Goal: Task Accomplishment & Management: Use online tool/utility

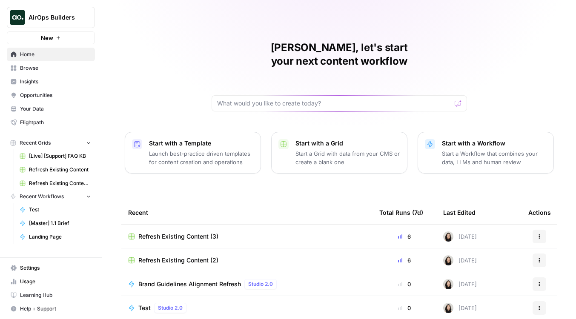
click at [164, 304] on span "Studio 2.0" at bounding box center [170, 308] width 25 height 8
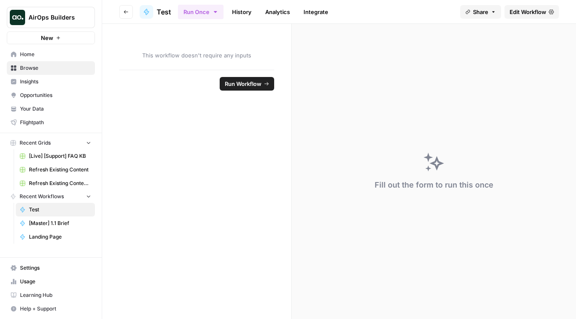
click at [541, 7] on link "Edit Workflow" at bounding box center [531, 12] width 54 height 14
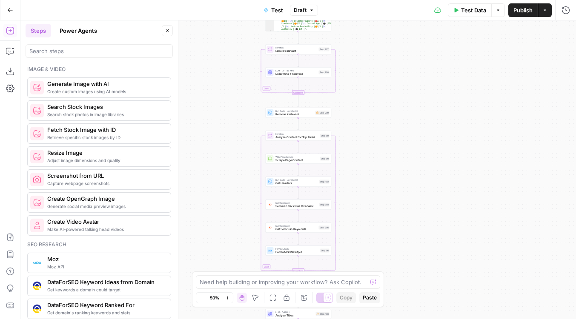
scroll to position [574, 0]
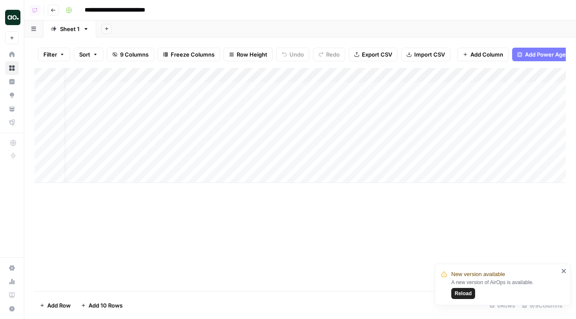
scroll to position [0, 12]
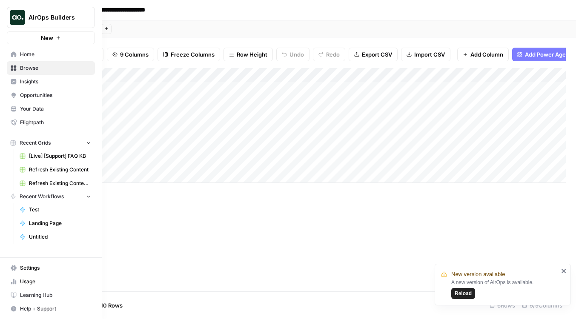
click at [32, 23] on button "AirOps Builders" at bounding box center [51, 17] width 88 height 21
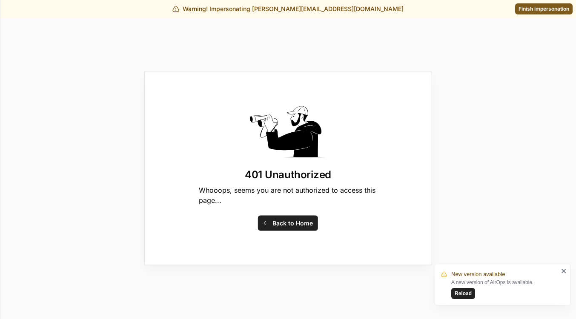
click at [545, 9] on span "Finish impersonation" at bounding box center [543, 9] width 51 height 8
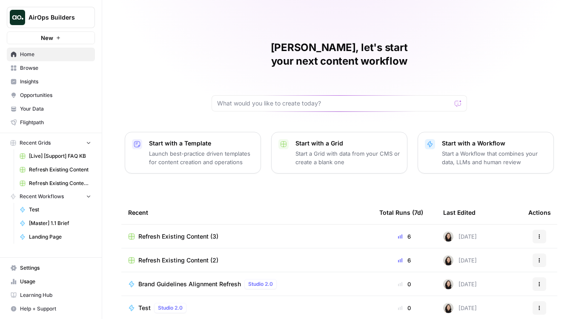
click at [151, 303] on div "Test Studio 2.0" at bounding box center [164, 308] width 52 height 10
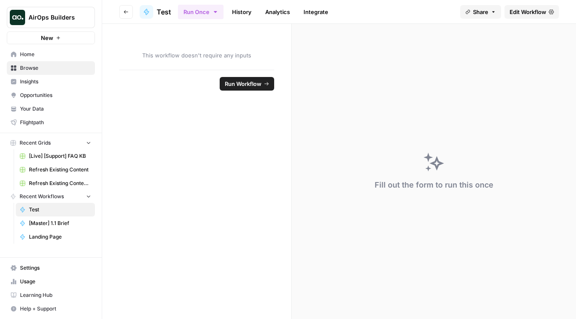
click at [526, 12] on span "Edit Workflow" at bounding box center [528, 12] width 37 height 9
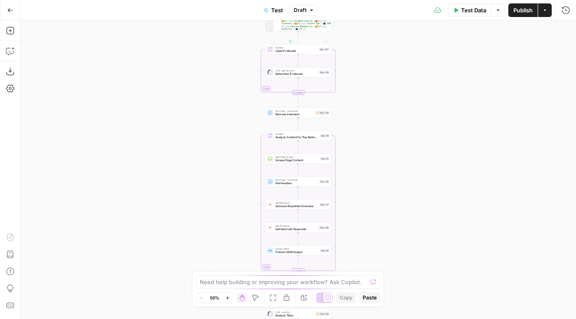
drag, startPoint x: 363, startPoint y: 61, endPoint x: 314, endPoint y: 190, distance: 137.7
click at [314, 190] on div "Workflow Input Settings Inputs Power Agent ChatGPT Question Analyzer Step 232 P…" at bounding box center [297, 169] width 555 height 299
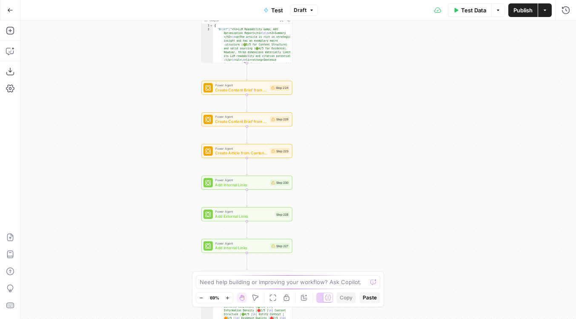
drag, startPoint x: 306, startPoint y: 66, endPoint x: 326, endPoint y: 204, distance: 138.8
click at [326, 204] on div "Workflow Input Settings Inputs Power Agent ChatGPT Question Analyzer Step 232 P…" at bounding box center [297, 169] width 555 height 299
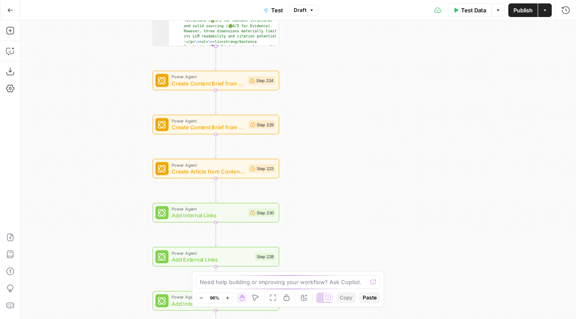
drag, startPoint x: 326, startPoint y: 106, endPoint x: 332, endPoint y: 215, distance: 108.3
click at [332, 215] on div "Workflow Input Settings Inputs Power Agent ChatGPT Question Analyzer Step 232 P…" at bounding box center [297, 169] width 555 height 299
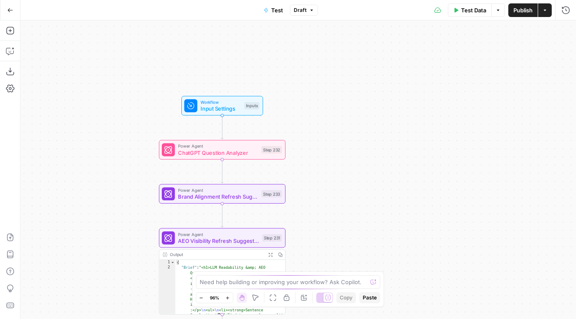
drag, startPoint x: 103, startPoint y: 58, endPoint x: 103, endPoint y: 227, distance: 169.0
click at [103, 226] on div "Workflow Input Settings Inputs Power Agent ChatGPT Question Analyzer Step 232 P…" at bounding box center [297, 169] width 555 height 299
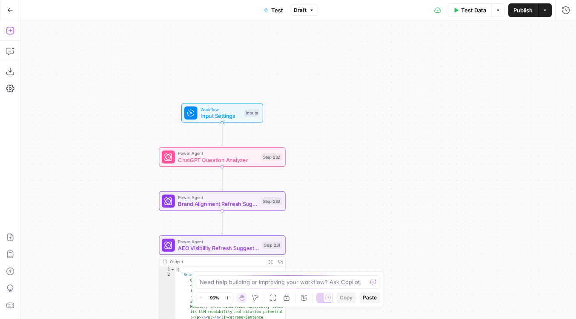
click at [6, 32] on icon "button" at bounding box center [10, 31] width 8 height 8
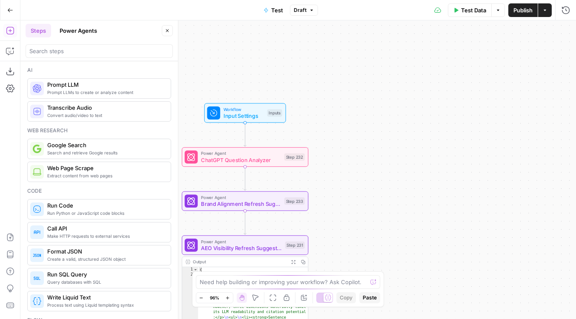
click at [83, 30] on button "Power Agents" at bounding box center [78, 31] width 48 height 14
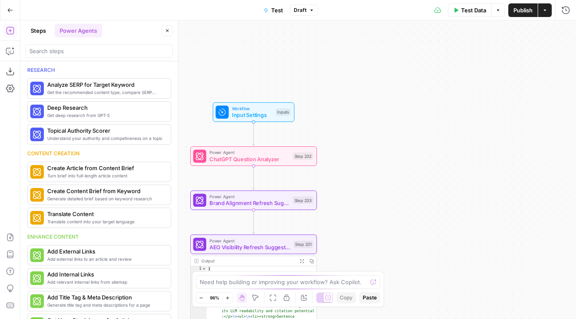
drag, startPoint x: 284, startPoint y: 65, endPoint x: 356, endPoint y: 59, distance: 71.8
click at [356, 59] on div "Workflow Input Settings Inputs Power Agent ChatGPT Question Analyzer Step 232 P…" at bounding box center [297, 169] width 555 height 299
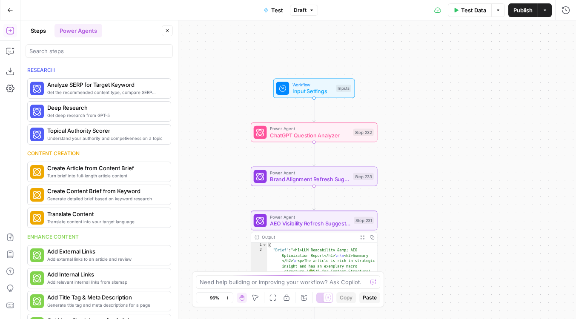
drag, startPoint x: 293, startPoint y: 65, endPoint x: 290, endPoint y: 45, distance: 20.6
click at [290, 45] on div "Workflow Input Settings Inputs Power Agent ChatGPT Question Analyzer Step 232 P…" at bounding box center [297, 169] width 555 height 299
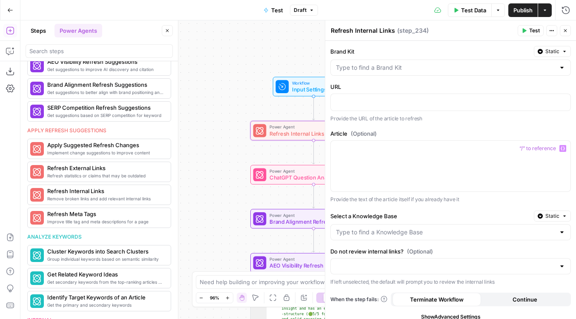
scroll to position [44, 0]
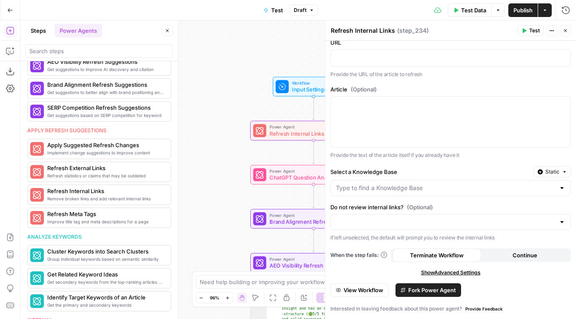
click at [374, 289] on span "View Workflow" at bounding box center [364, 290] width 40 height 9
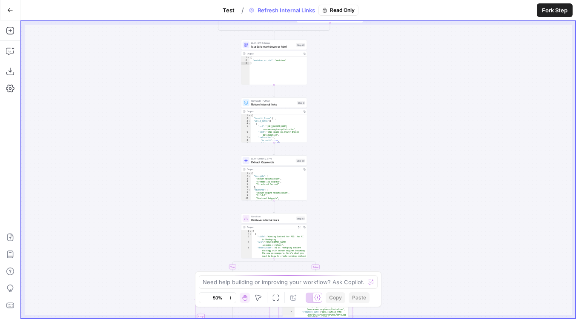
drag, startPoint x: 385, startPoint y: 163, endPoint x: 374, endPoint y: 301, distance: 138.8
click at [374, 300] on body "**********" at bounding box center [288, 159] width 576 height 319
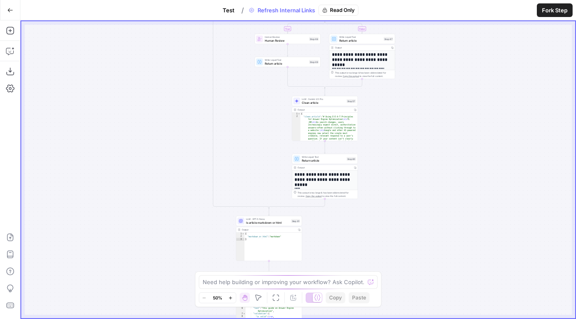
drag, startPoint x: 362, startPoint y: 171, endPoint x: 362, endPoint y: 319, distance: 148.1
click at [362, 319] on div "**********" at bounding box center [297, 169] width 555 height 299
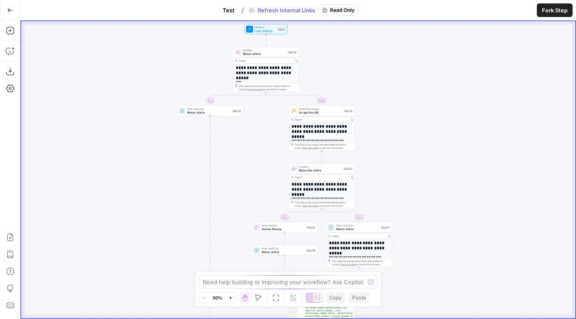
drag, startPoint x: 416, startPoint y: 180, endPoint x: 397, endPoint y: 78, distance: 103.0
click at [398, 78] on div "**********" at bounding box center [298, 169] width 554 height 297
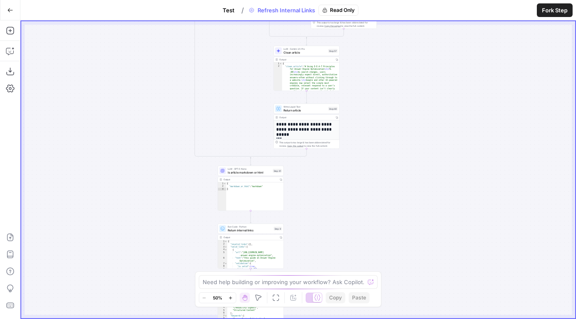
drag, startPoint x: 367, startPoint y: 235, endPoint x: 367, endPoint y: -23, distance: 258.4
click at [367, 0] on html "**********" at bounding box center [288, 159] width 576 height 319
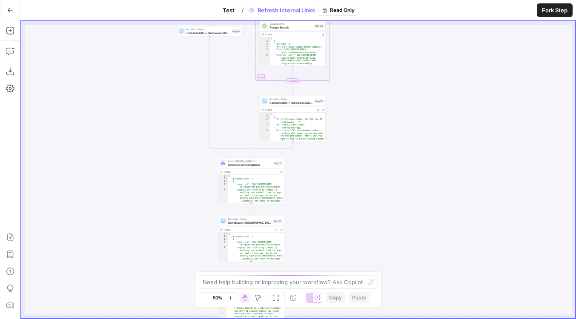
drag, startPoint x: 382, startPoint y: 167, endPoint x: 382, endPoint y: -10, distance: 177.1
click at [382, 0] on html "**********" at bounding box center [288, 159] width 576 height 319
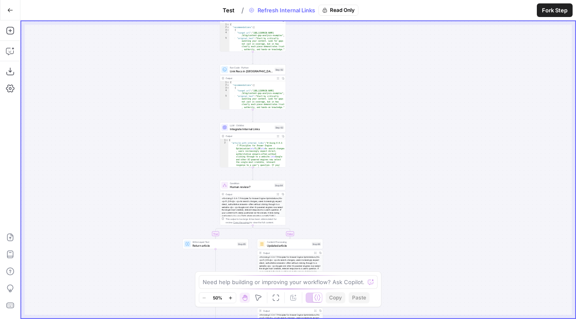
drag, startPoint x: 349, startPoint y: 241, endPoint x: 350, endPoint y: 90, distance: 151.5
click at [350, 90] on div "**********" at bounding box center [298, 169] width 554 height 297
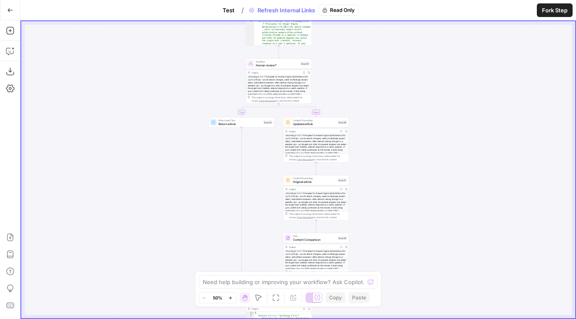
drag, startPoint x: 346, startPoint y: 224, endPoint x: 376, endPoint y: 87, distance: 139.9
click at [376, 87] on div "**********" at bounding box center [298, 169] width 554 height 297
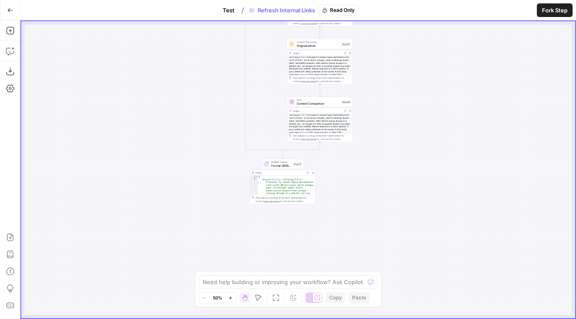
drag, startPoint x: 408, startPoint y: 200, endPoint x: 407, endPoint y: 78, distance: 121.7
click at [408, 78] on div "**********" at bounding box center [298, 169] width 554 height 297
click at [264, 13] on div "Refresh Internal Links Read Only" at bounding box center [302, 10] width 113 height 11
click at [232, 9] on span "Test" at bounding box center [229, 10] width 12 height 9
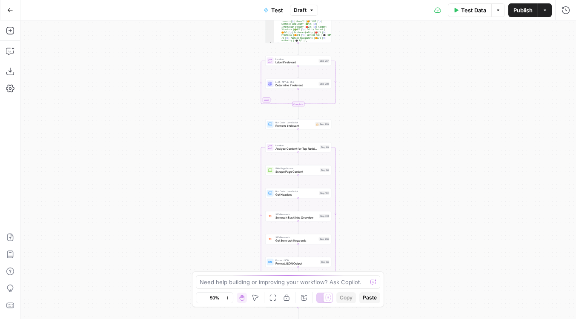
drag, startPoint x: 365, startPoint y: 57, endPoint x: 365, endPoint y: 350, distance: 293.3
click at [365, 319] on html "AirOps Builders New Home Browse Insights Opportunities Your Data Flightpath Rec…" at bounding box center [288, 159] width 576 height 319
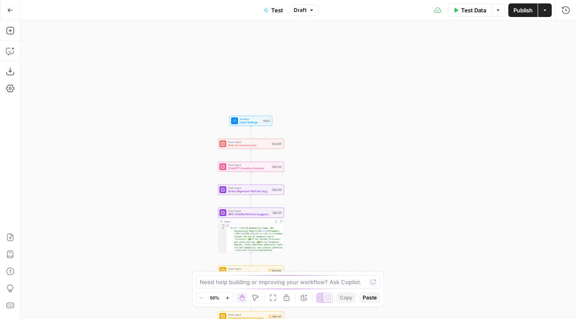
drag, startPoint x: 352, startPoint y: 55, endPoint x: 313, endPoint y: 168, distance: 119.3
click at [310, 168] on div "Workflow Input Settings Inputs Power Agent Refresh Internal Links Step 234 Powe…" at bounding box center [297, 169] width 555 height 299
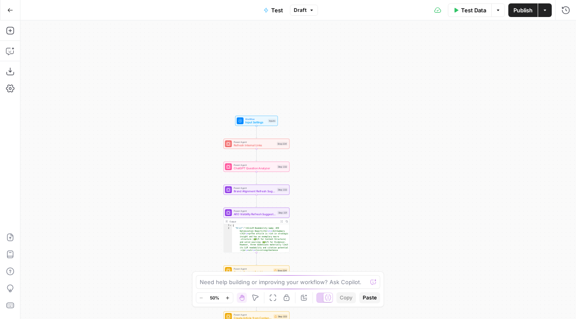
click at [283, 149] on div "Workflow Input Settings Inputs Power Agent Refresh Internal Links Step 234 Powe…" at bounding box center [297, 169] width 555 height 299
click at [282, 146] on div "Power Agent Refresh Internal Links Step 234 Copy step Delete step Add Note Test" at bounding box center [256, 143] width 63 height 7
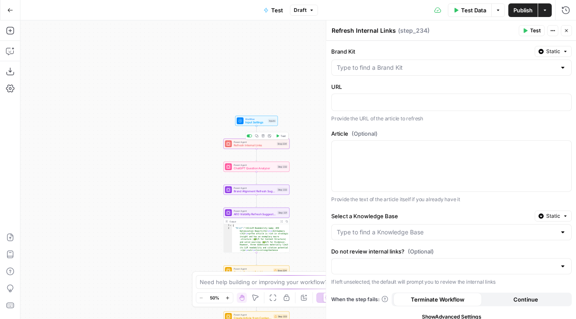
click at [279, 141] on div "Power Agent Refresh Internal Links Step 234 Copy step Delete step Add Note Test" at bounding box center [256, 143] width 63 height 7
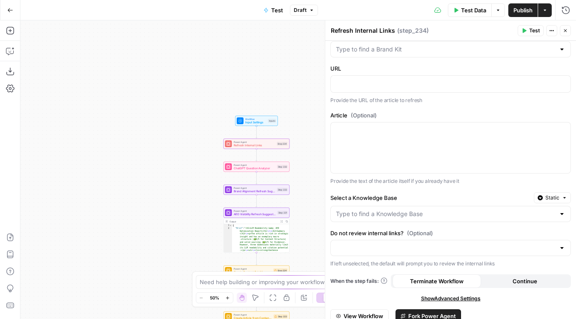
scroll to position [19, 0]
click at [389, 244] on input "Do not review internal links? (Optional)" at bounding box center [445, 247] width 219 height 9
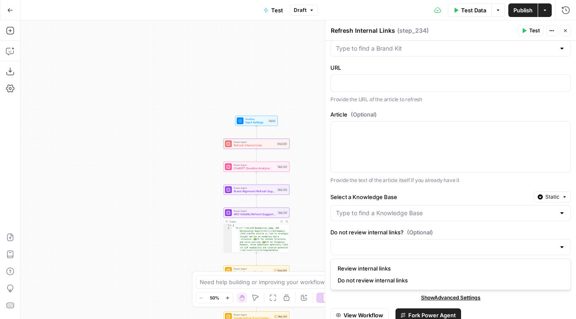
click at [161, 221] on div "Workflow Input Settings Inputs Power Agent Refresh Internal Links Step 234 Powe…" at bounding box center [297, 169] width 555 height 299
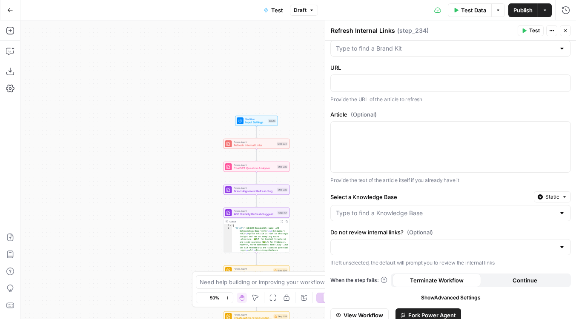
click at [161, 221] on div "Workflow Input Settings Inputs Power Agent Refresh Internal Links Step 234 Powe…" at bounding box center [297, 169] width 555 height 299
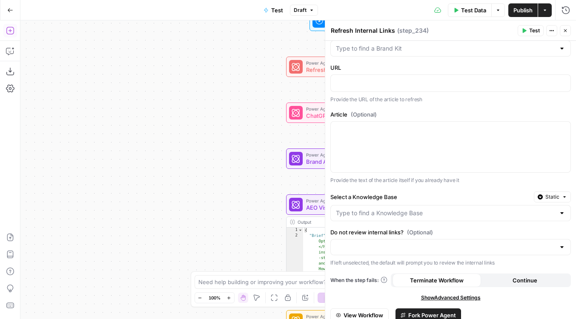
click at [12, 33] on icon "button" at bounding box center [10, 30] width 9 height 9
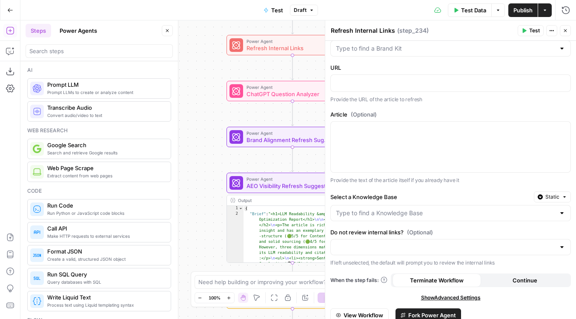
drag, startPoint x: 249, startPoint y: 157, endPoint x: 168, endPoint y: 127, distance: 85.6
click at [168, 127] on body "AirOps Builders New Home Browse Insights Opportunities Your Data Flightpath Rec…" at bounding box center [288, 159] width 576 height 319
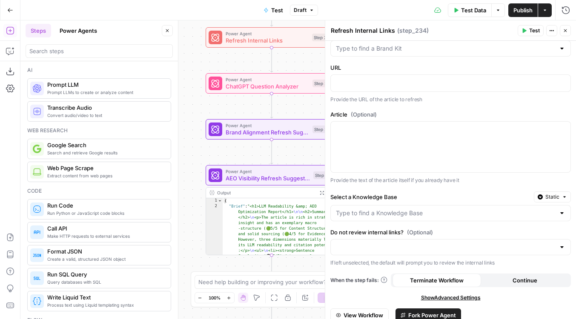
click at [376, 312] on span "View Workflow" at bounding box center [364, 315] width 40 height 9
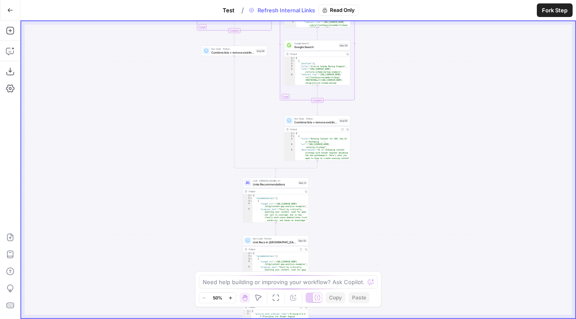
drag, startPoint x: 160, startPoint y: 247, endPoint x: 156, endPoint y: 55, distance: 192.0
click at [156, 55] on div "**********" at bounding box center [298, 169] width 554 height 297
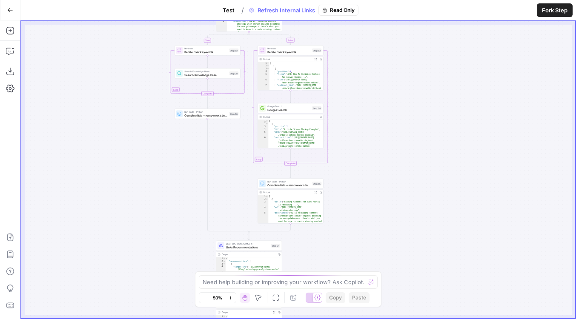
drag, startPoint x: 173, startPoint y: 220, endPoint x: 146, endPoint y: 306, distance: 90.5
click at [146, 306] on div "**********" at bounding box center [298, 169] width 554 height 297
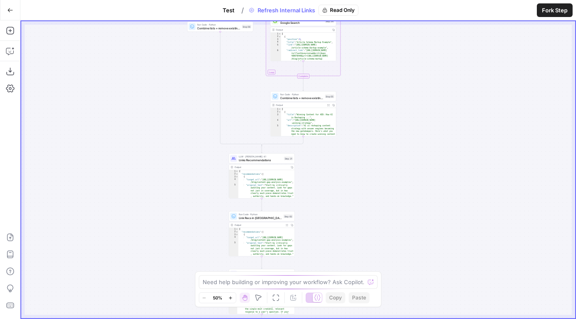
drag, startPoint x: 185, startPoint y: 169, endPoint x: 197, endPoint y: 82, distance: 88.5
click at [197, 82] on div "**********" at bounding box center [298, 169] width 554 height 297
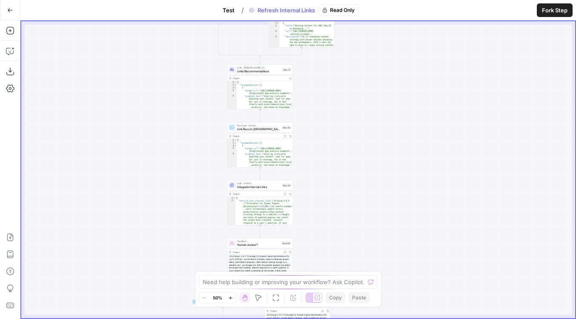
drag, startPoint x: 166, startPoint y: 190, endPoint x: 164, endPoint y: 102, distance: 88.5
click at [164, 102] on div "**********" at bounding box center [298, 169] width 554 height 297
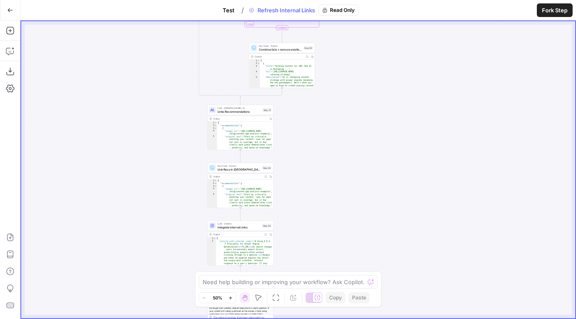
drag, startPoint x: 163, startPoint y: 188, endPoint x: 142, endPoint y: 337, distance: 150.6
click at [142, 319] on html "**********" at bounding box center [288, 159] width 576 height 319
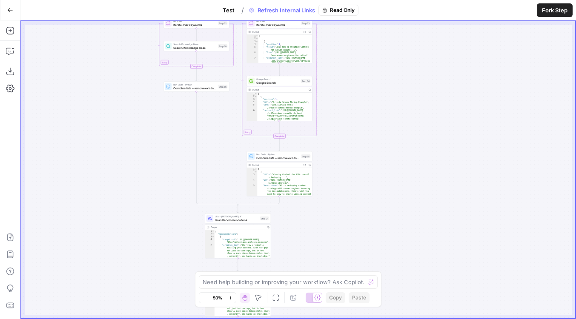
drag, startPoint x: 121, startPoint y: 111, endPoint x: 121, endPoint y: 344, distance: 233.3
click at [121, 319] on html "**********" at bounding box center [288, 159] width 576 height 319
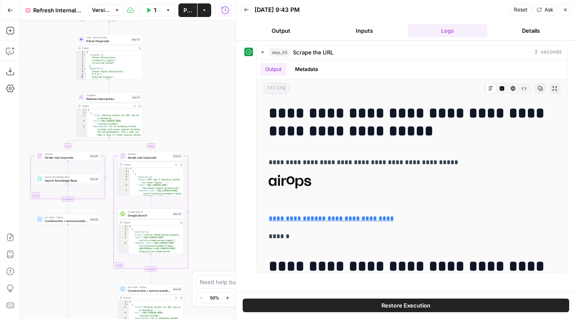
click at [566, 9] on icon "button" at bounding box center [565, 9] width 5 height 5
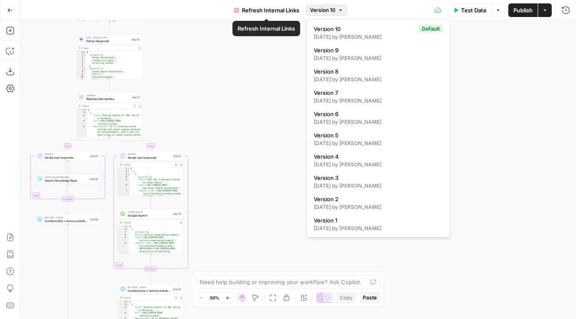
click at [321, 11] on span "Version 10" at bounding box center [323, 10] width 26 height 8
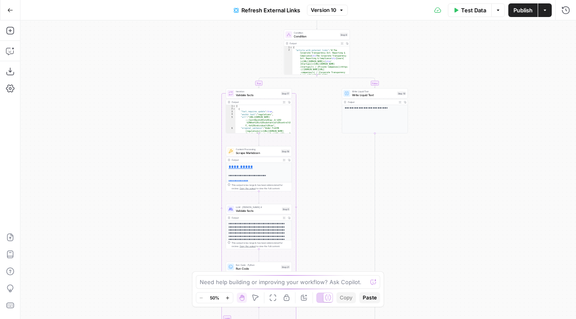
click at [332, 11] on span "Version 10" at bounding box center [324, 10] width 26 height 8
click at [330, 14] on button "Version 10" at bounding box center [327, 10] width 41 height 11
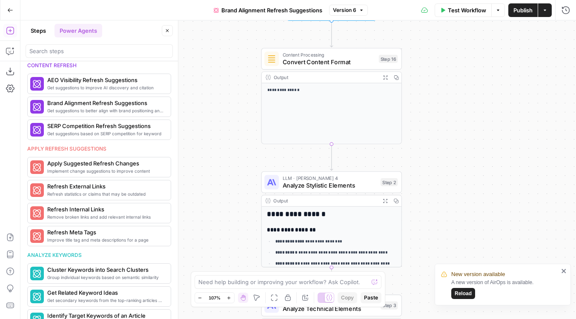
scroll to position [397, 0]
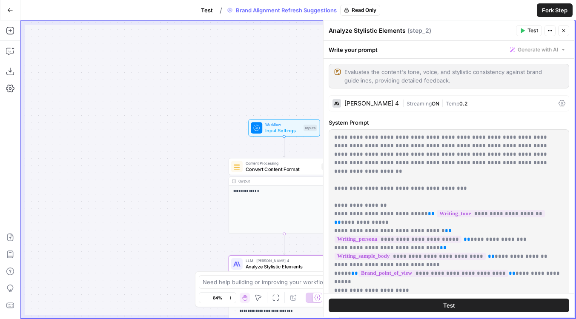
scroll to position [137, 0]
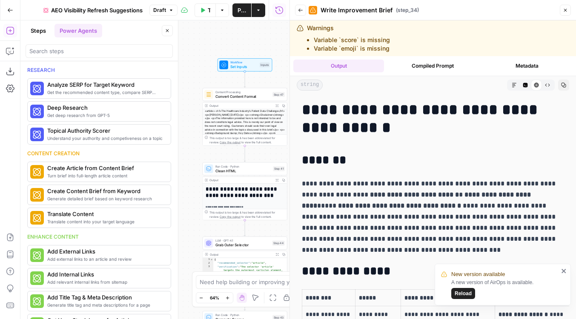
scroll to position [2755, 0]
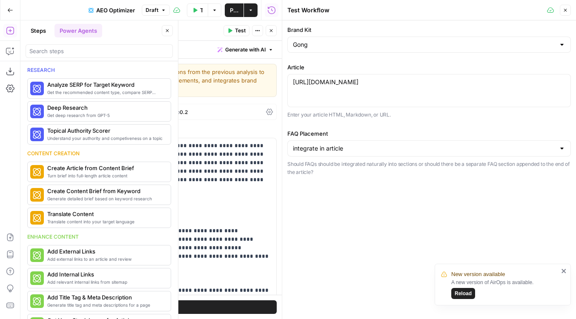
scroll to position [290, 0]
